Goal: Find specific page/section

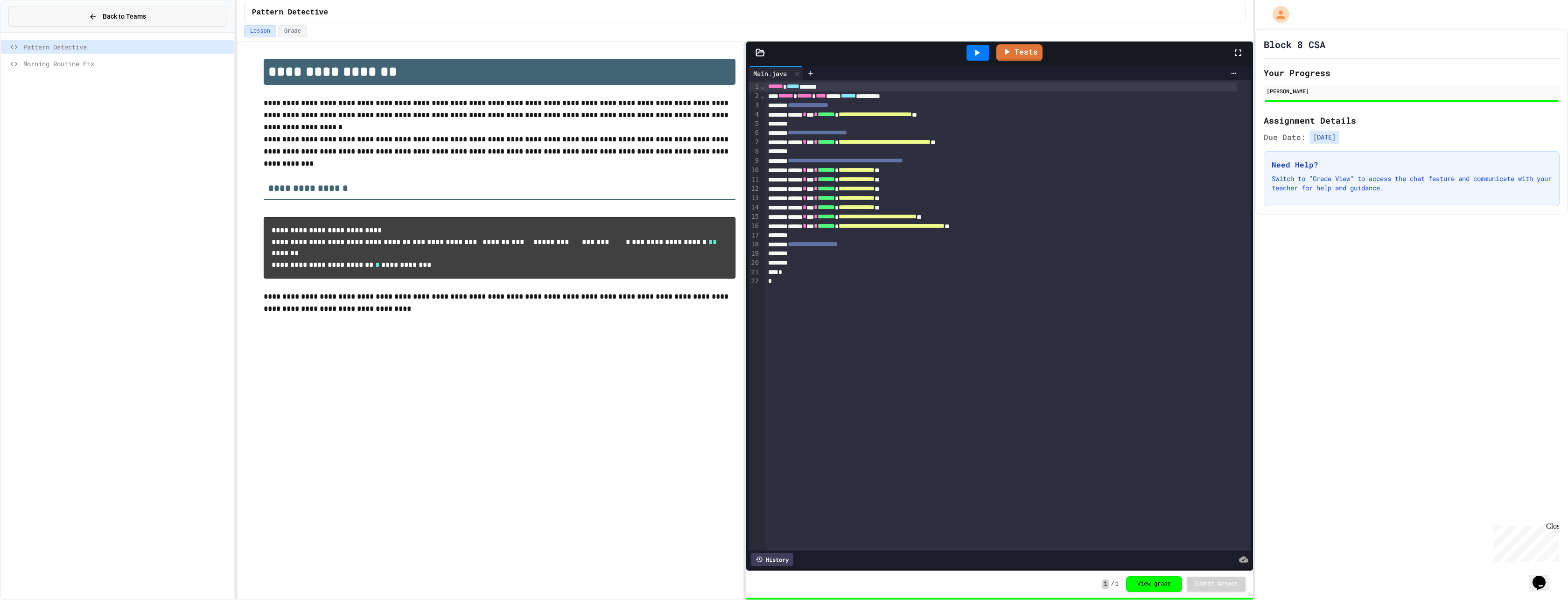
click at [135, 21] on button "Back to Teams" at bounding box center [117, 16] width 218 height 20
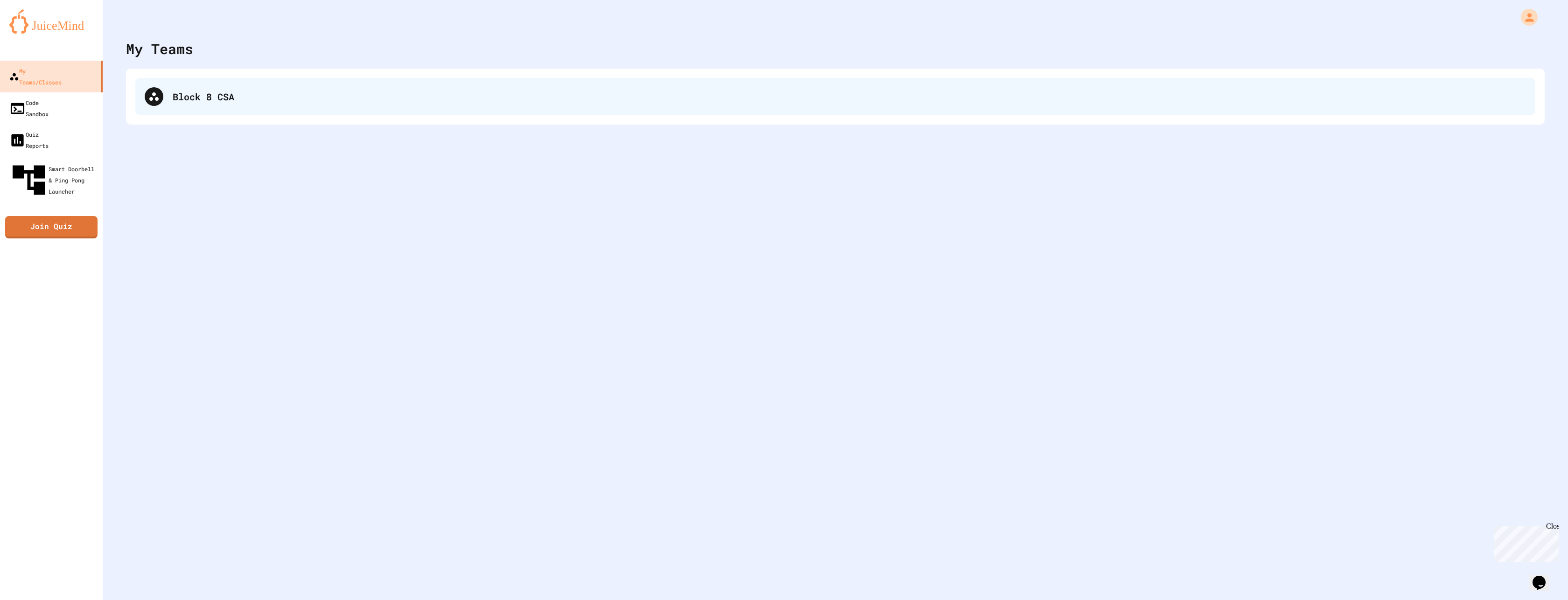
click at [272, 79] on div "Block 8 CSA" at bounding box center [835, 97] width 1400 height 37
